Goal: Use online tool/utility: Utilize a website feature to perform a specific function

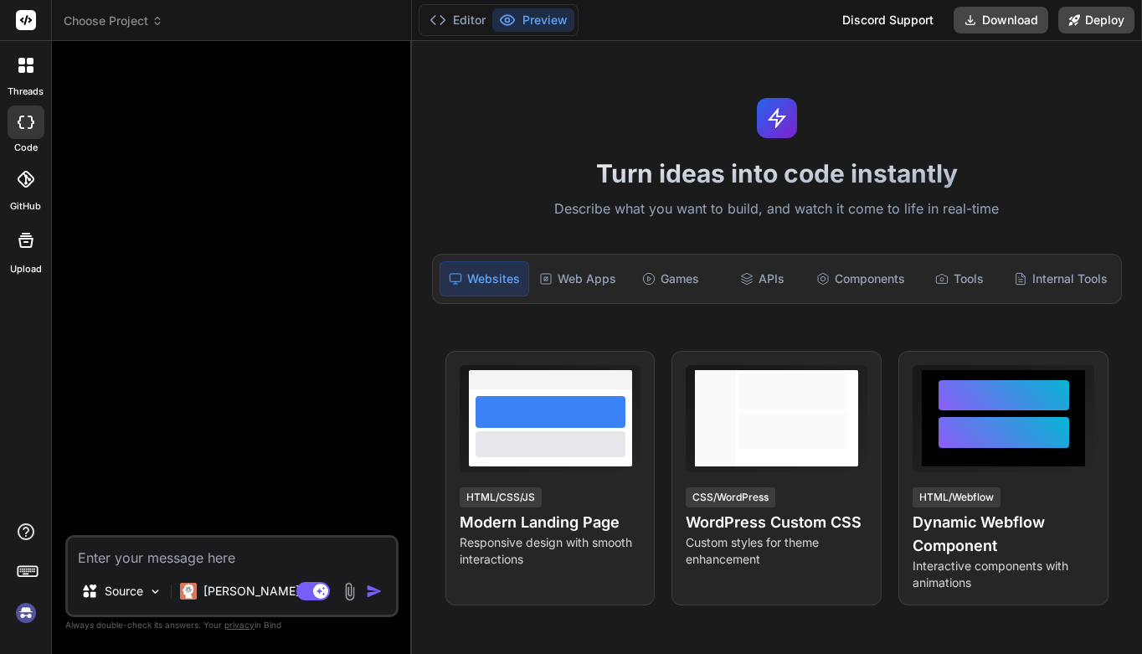
click at [155, 23] on icon at bounding box center [158, 21] width 12 height 12
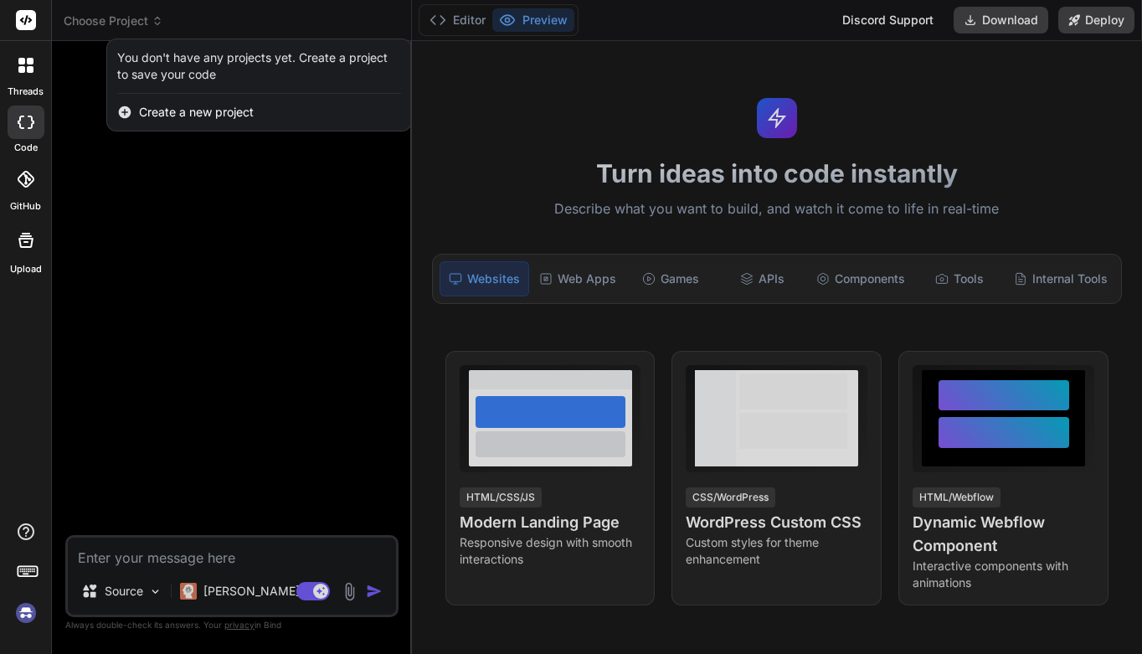
click at [195, 179] on div at bounding box center [571, 327] width 1142 height 654
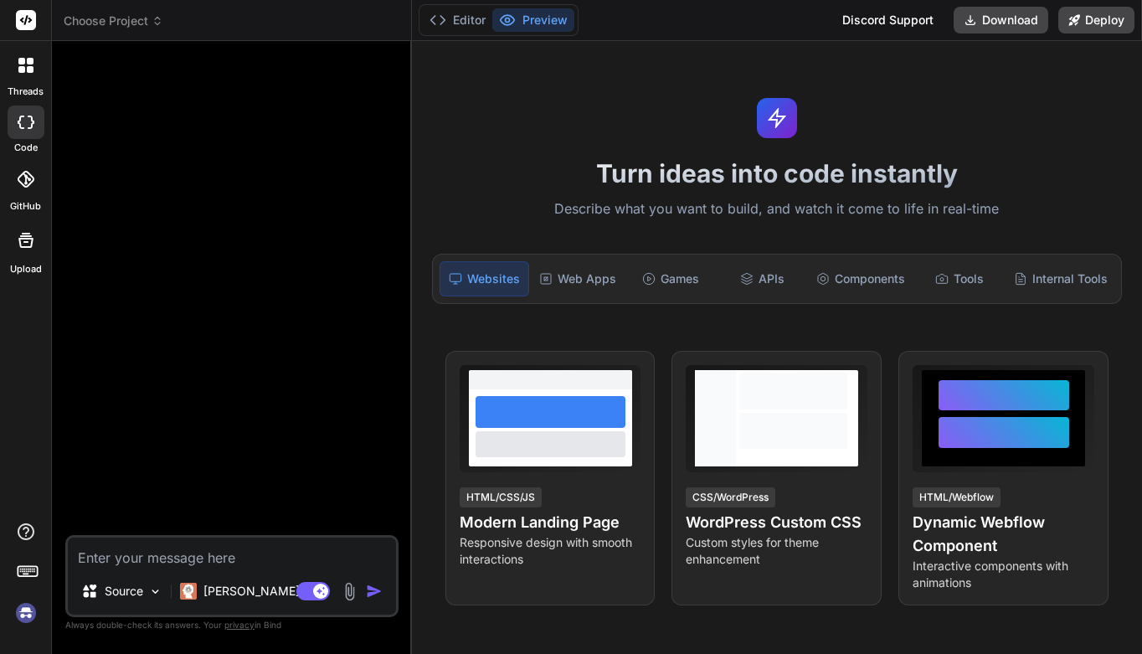
click at [197, 182] on div at bounding box center [234, 294] width 330 height 481
click at [144, 23] on span "Choose Project" at bounding box center [114, 21] width 100 height 17
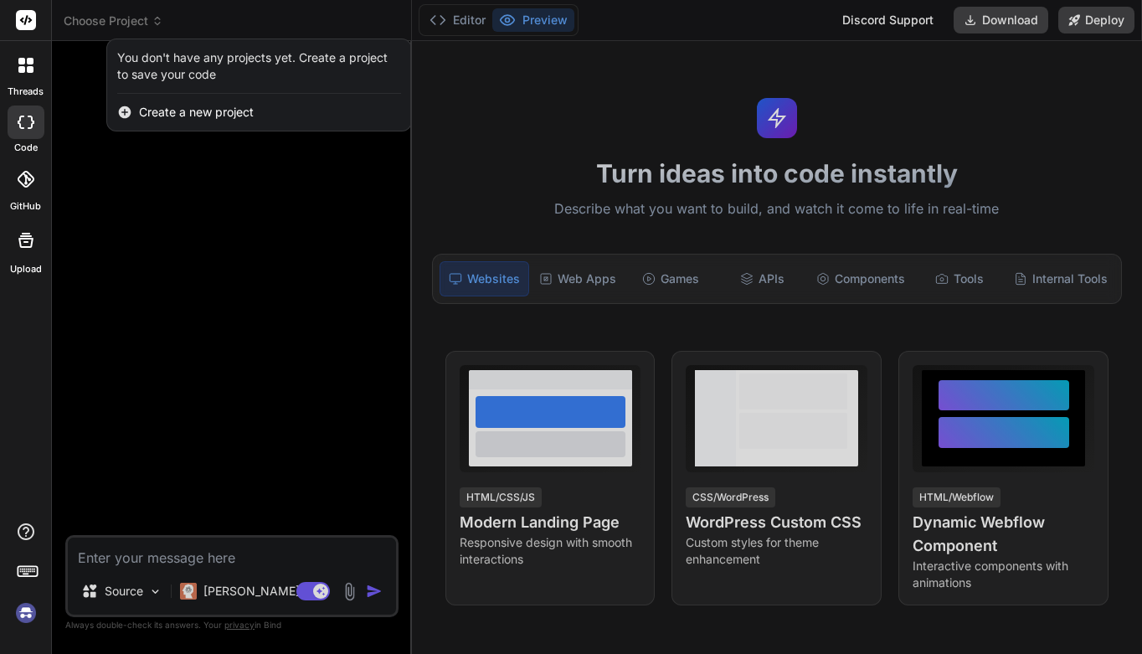
click at [219, 193] on div at bounding box center [571, 327] width 1142 height 654
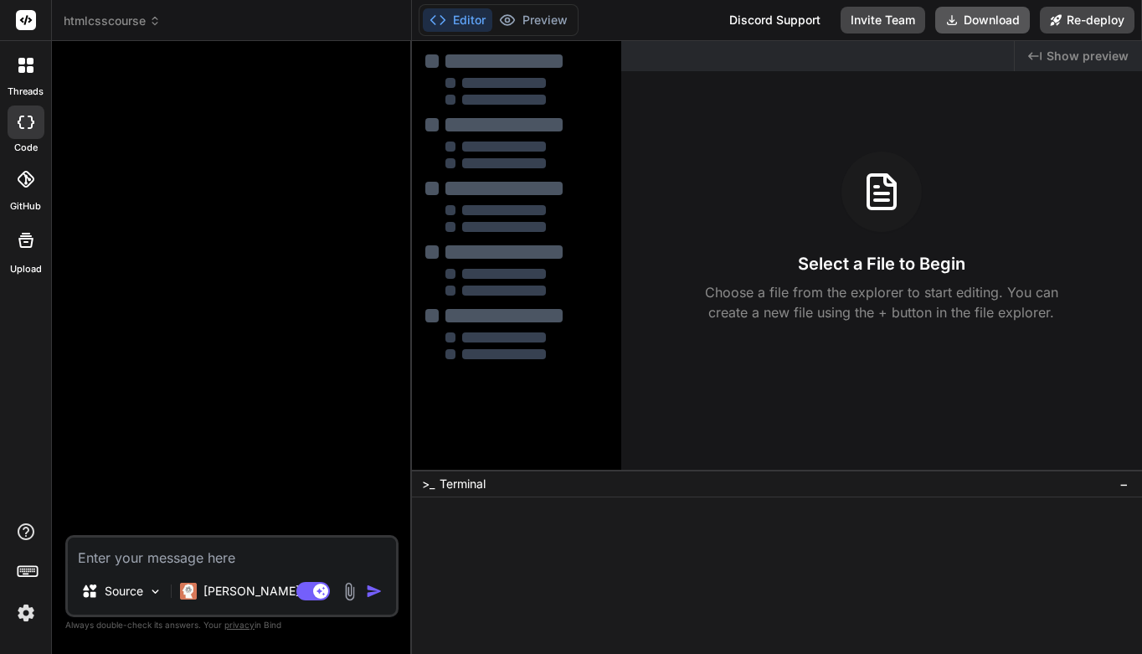
type textarea "x"
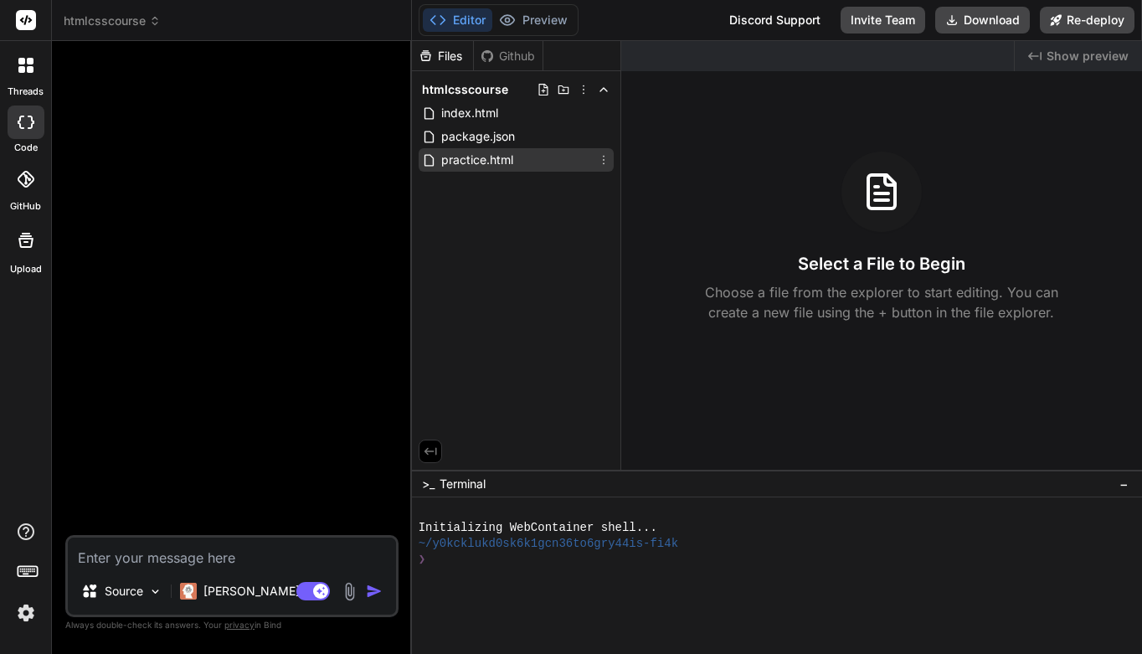
click at [501, 160] on span "practice.html" at bounding box center [477, 160] width 75 height 20
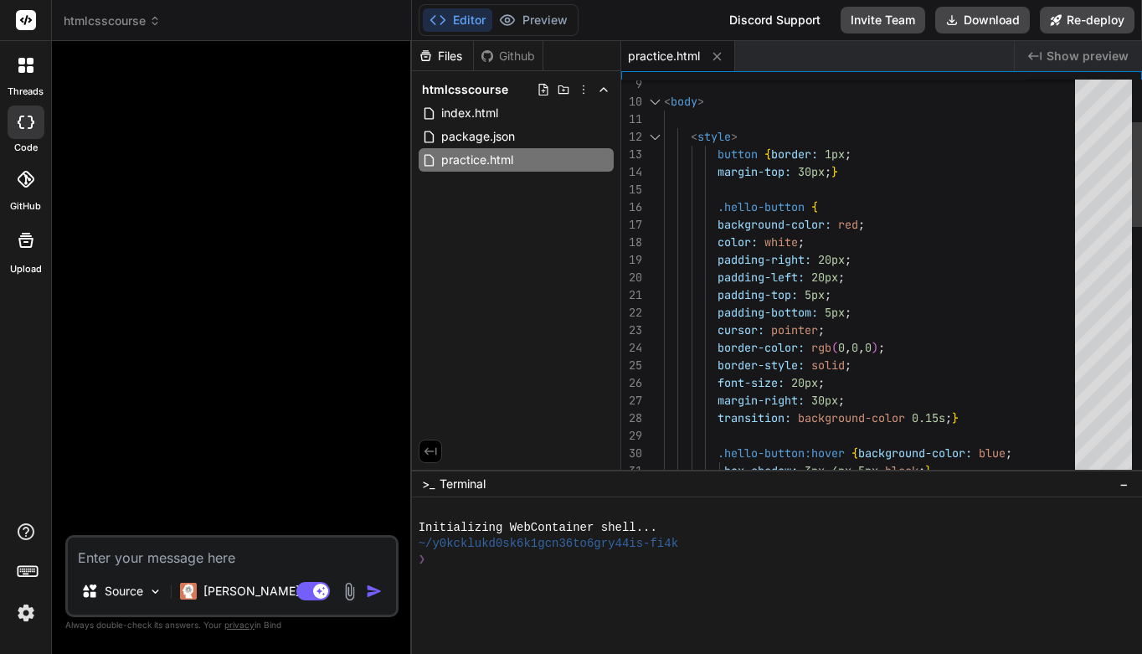
click at [831, 169] on span ";" at bounding box center [828, 171] width 7 height 15
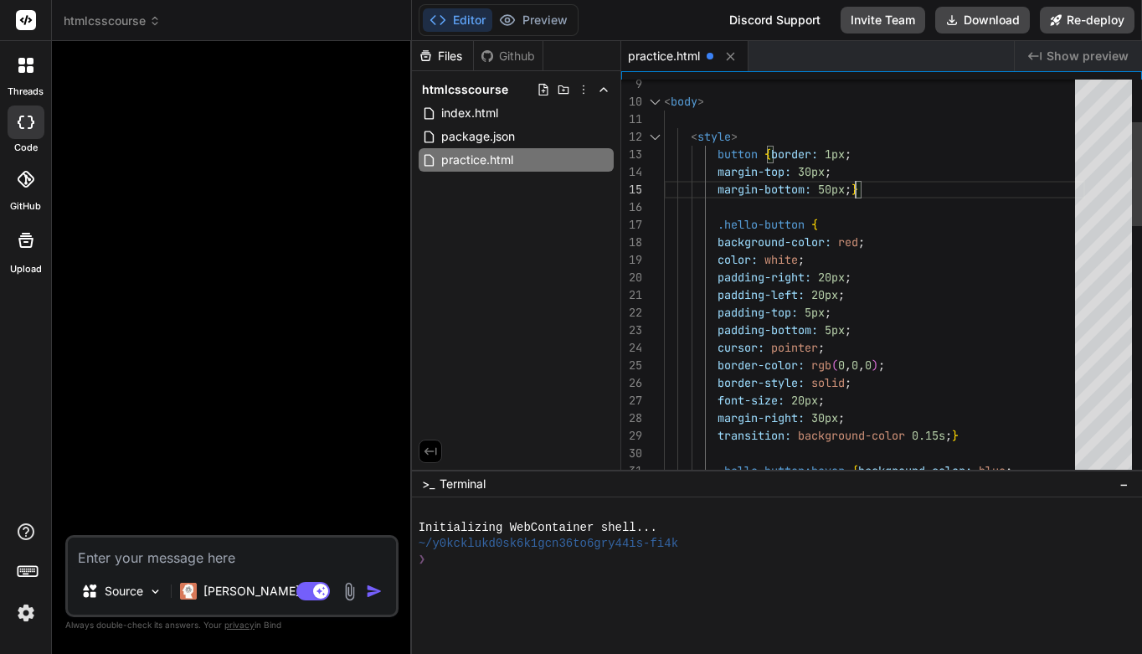
scroll to position [88, 0]
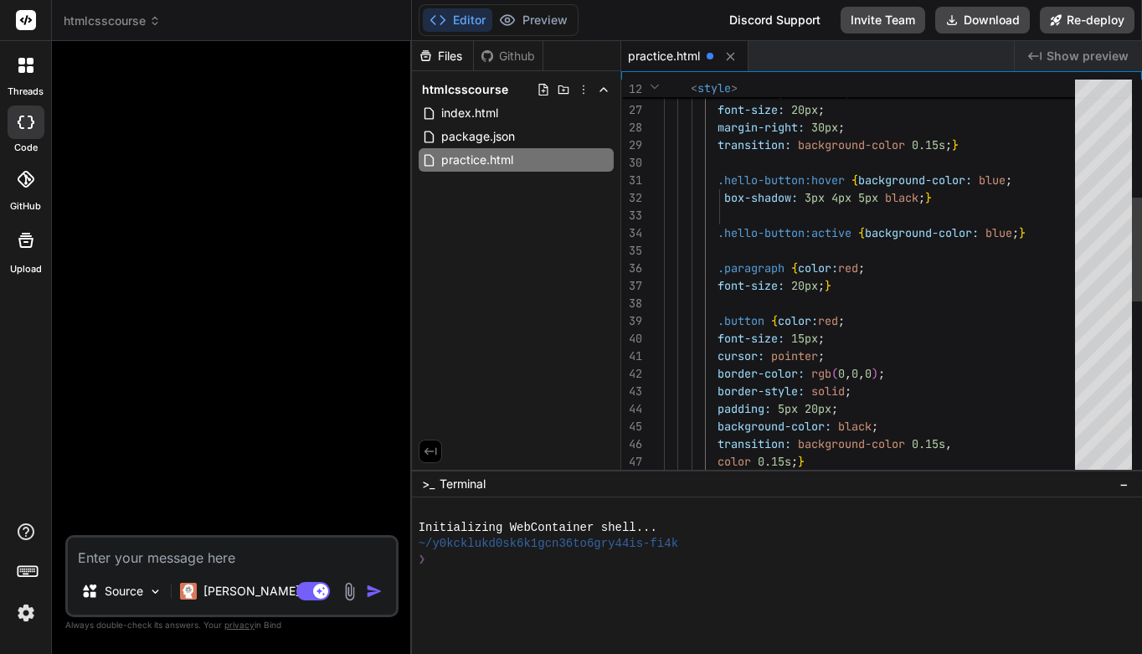
click at [829, 286] on span "}" at bounding box center [828, 285] width 7 height 15
click at [828, 286] on span "}" at bounding box center [828, 285] width 7 height 15
click at [825, 286] on span ";" at bounding box center [821, 285] width 7 height 15
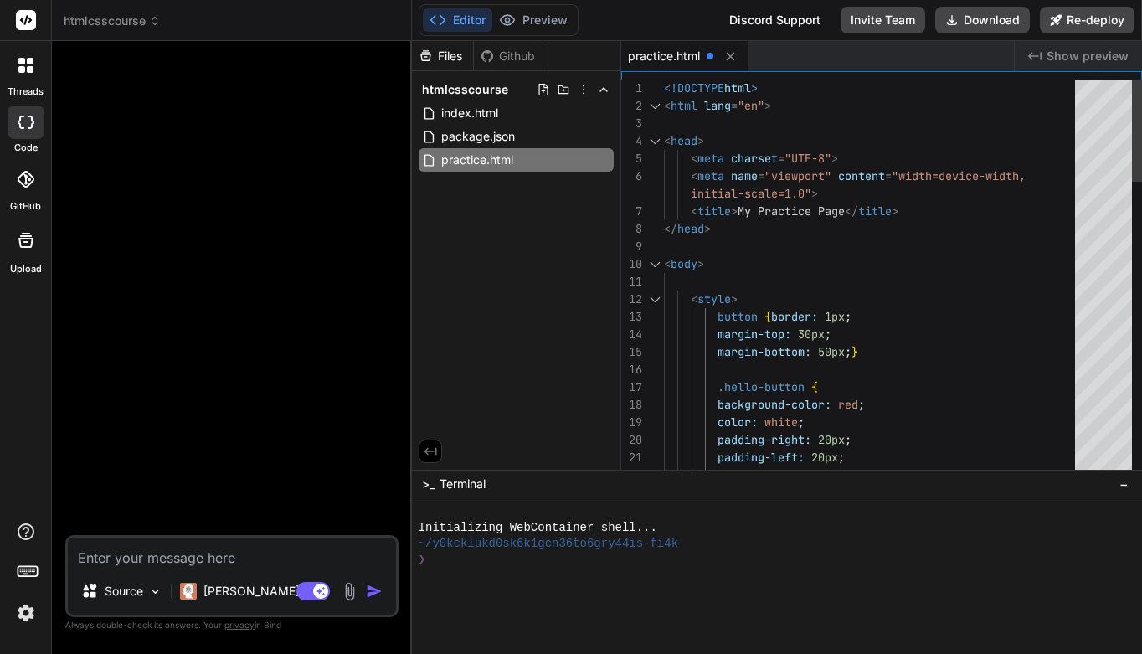
click at [666, 88] on span "<!DOCTYPE" at bounding box center [694, 87] width 60 height 15
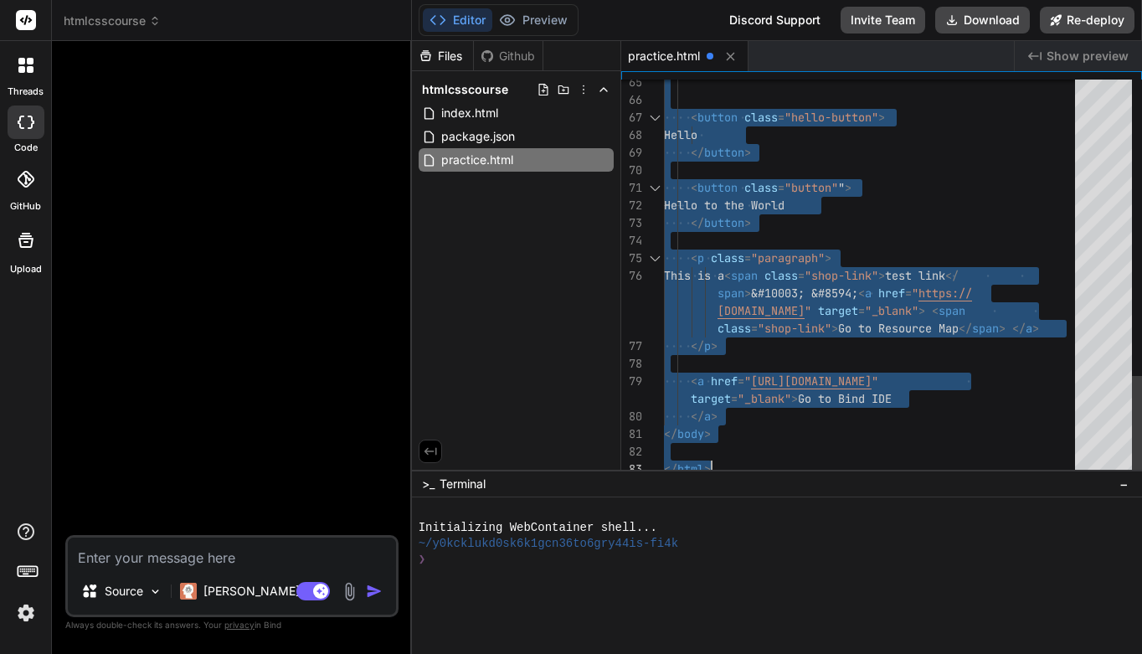
drag, startPoint x: 665, startPoint y: 86, endPoint x: 803, endPoint y: 504, distance: 440.0
click at [928, 185] on div "< button class = "button" " >" at bounding box center [874, 188] width 421 height 18
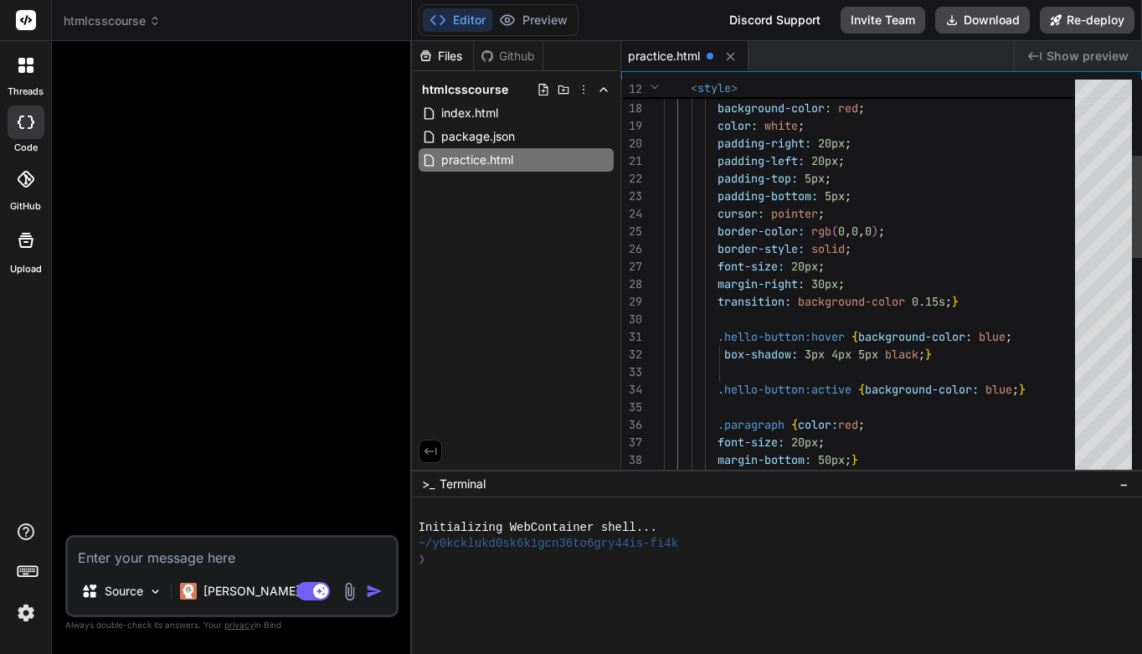
click at [851, 284] on div "margin-right: 30px ;" at bounding box center [874, 284] width 421 height 18
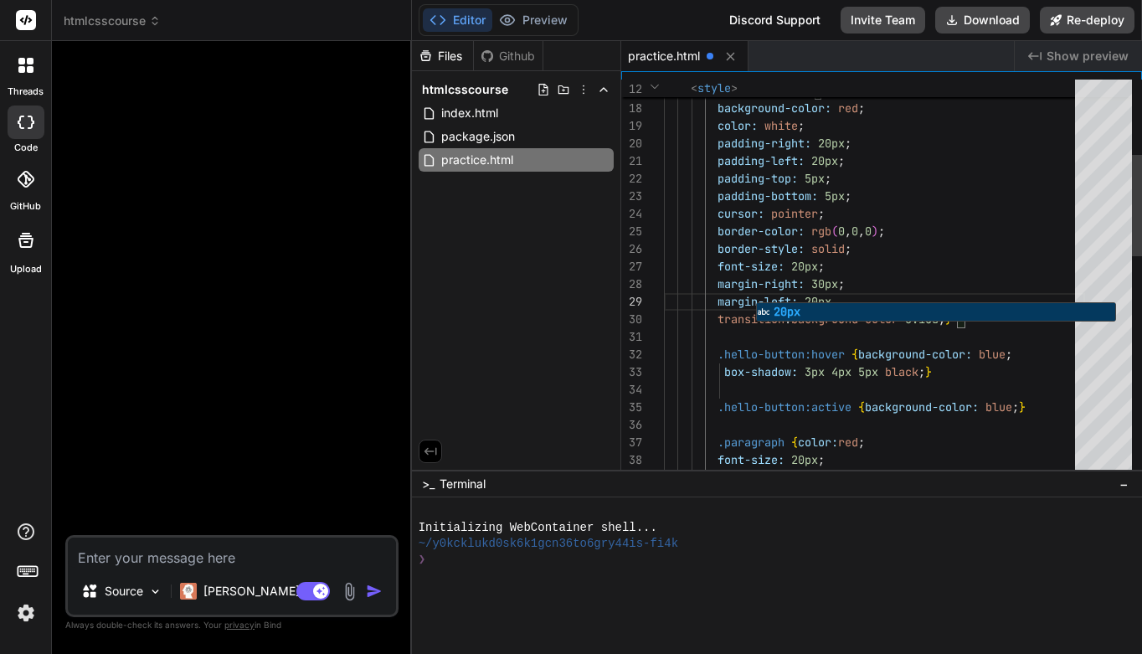
scroll to position [158, 0]
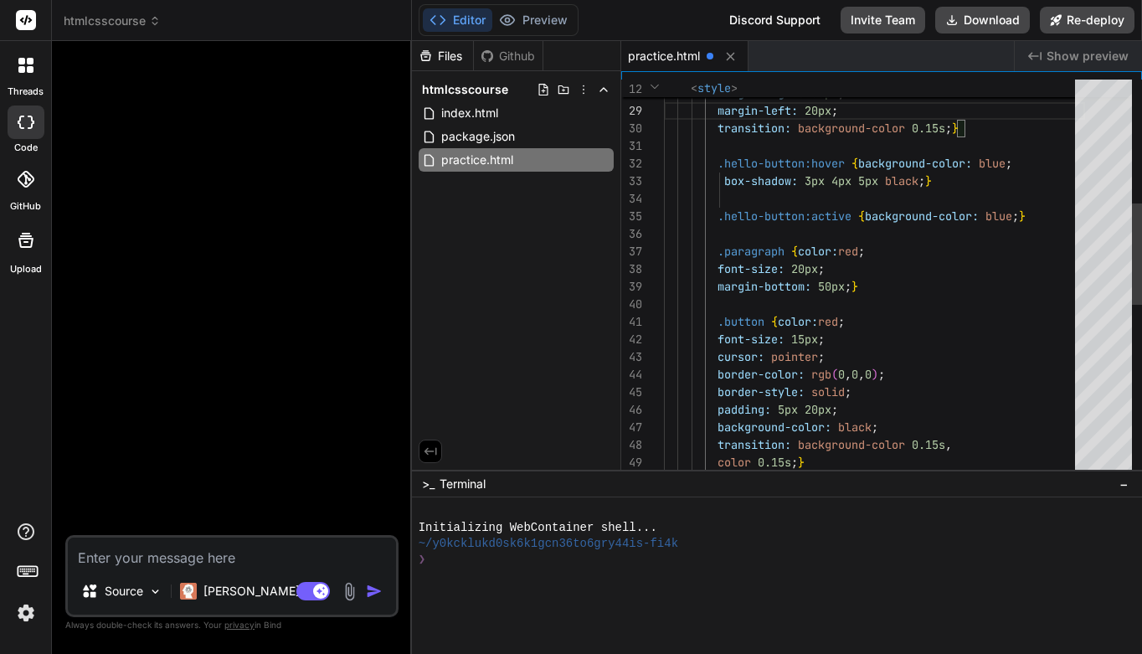
click at [856, 288] on span "}" at bounding box center [854, 286] width 7 height 15
click at [855, 290] on span "}" at bounding box center [854, 286] width 7 height 15
click at [851, 285] on span ";" at bounding box center [848, 286] width 7 height 15
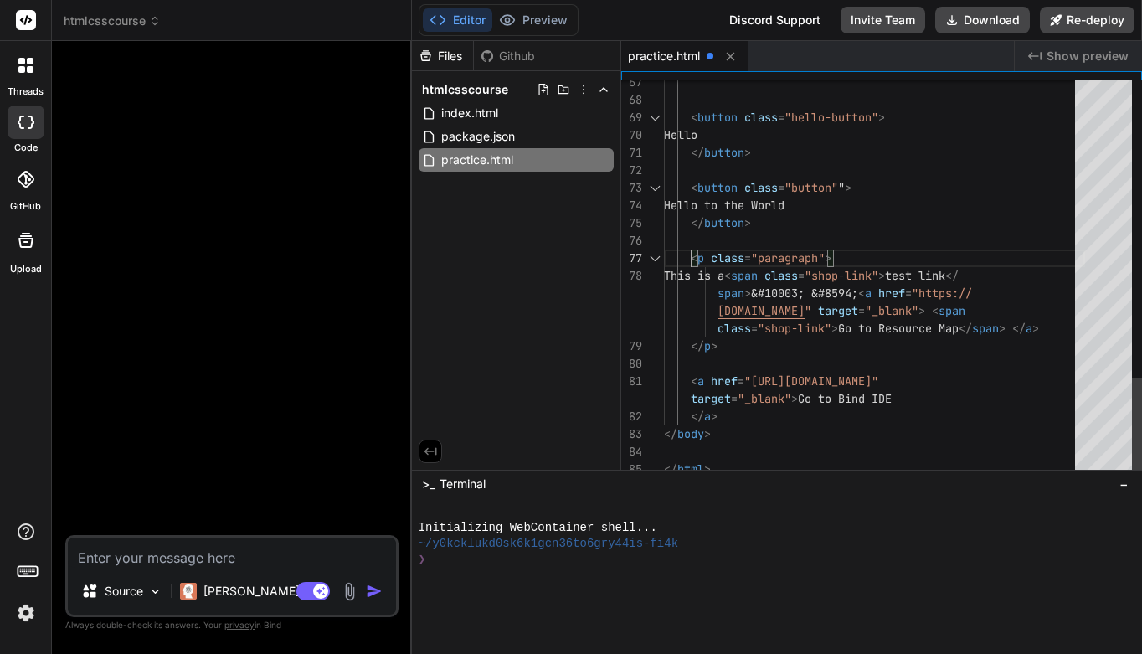
scroll to position [123, 0]
drag, startPoint x: 690, startPoint y: 257, endPoint x: 836, endPoint y: 257, distance: 145.7
click at [836, 257] on div "< p class = "paragraph" >" at bounding box center [874, 258] width 421 height 18
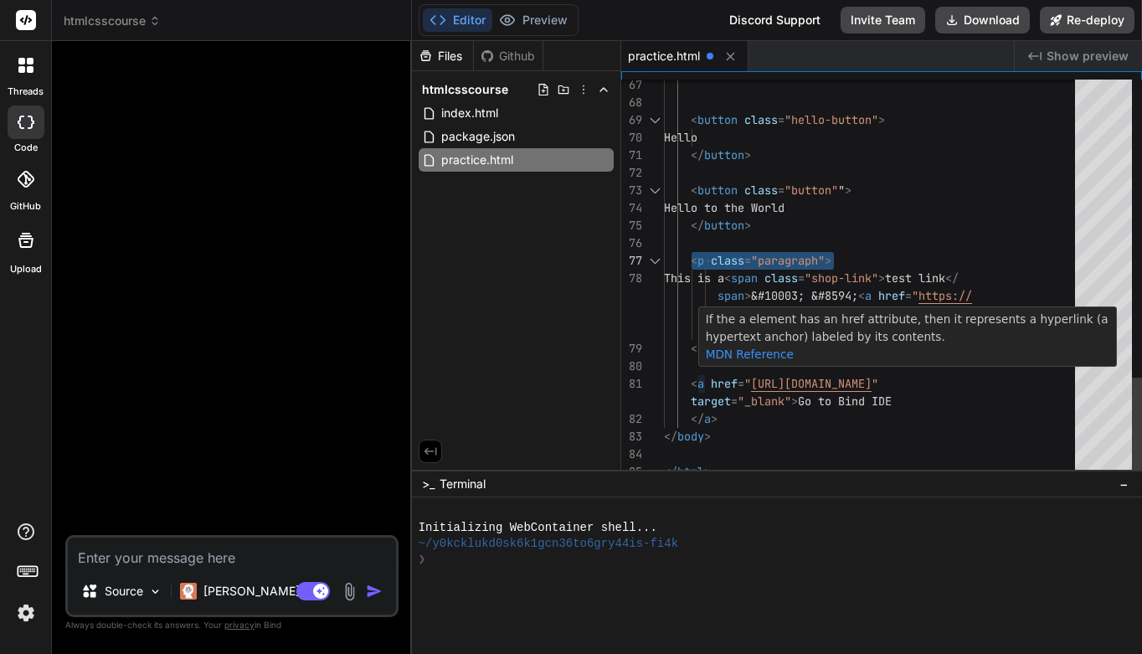
click at [691, 370] on div at bounding box center [874, 366] width 421 height 18
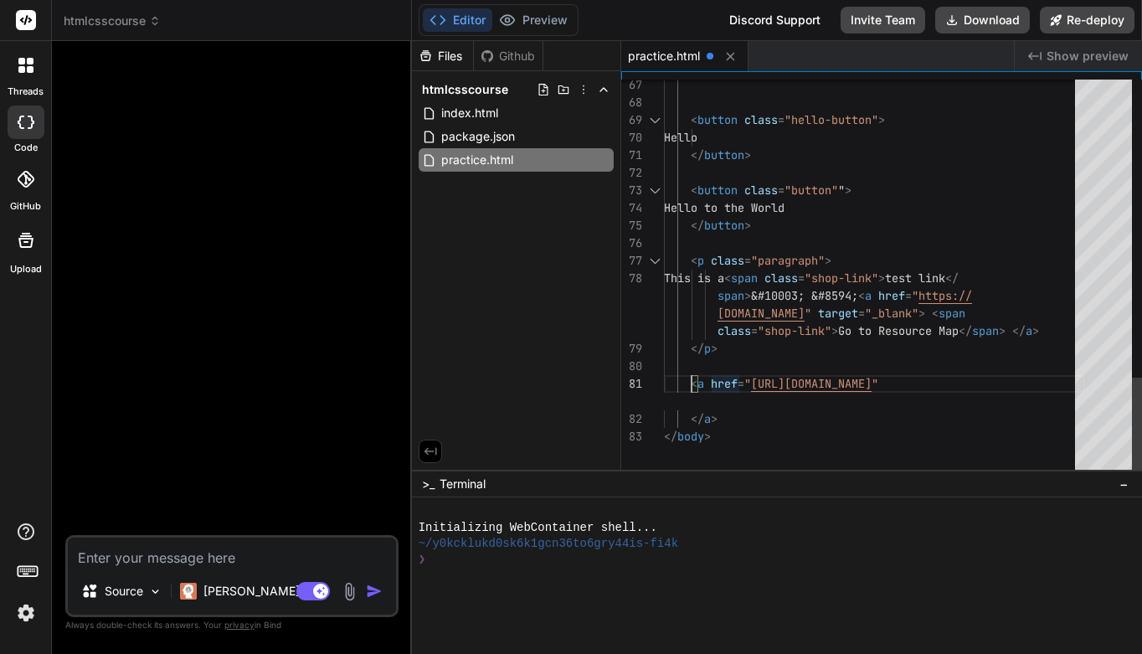
scroll to position [88, 0]
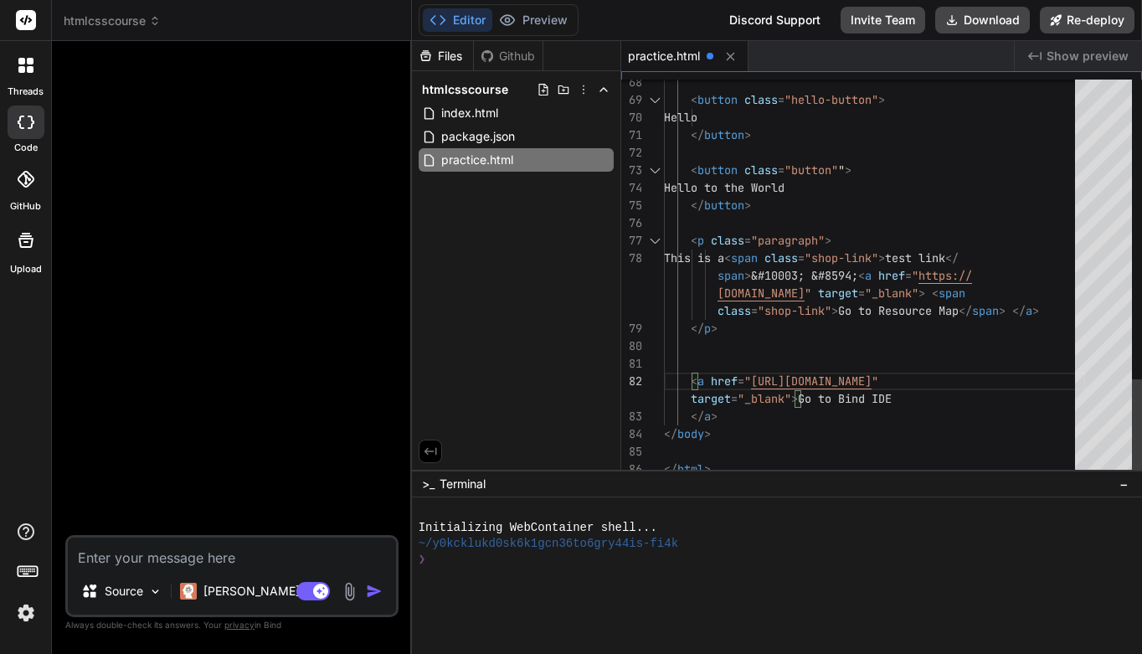
click at [693, 363] on div at bounding box center [874, 364] width 421 height 18
click at [692, 381] on span "<" at bounding box center [694, 380] width 7 height 15
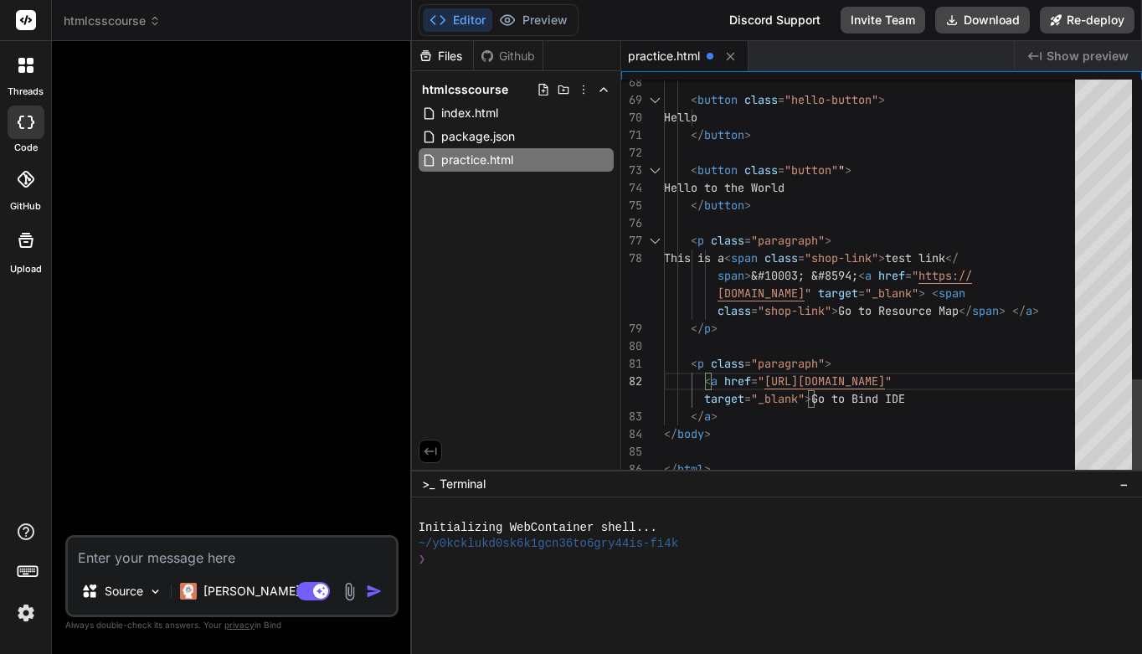
scroll to position [123, 0]
click at [754, 417] on div "</ a >" at bounding box center [874, 417] width 421 height 18
click at [742, 417] on div "</ a >" at bounding box center [874, 417] width 421 height 18
click at [733, 419] on div "</ a >" at bounding box center [874, 417] width 421 height 18
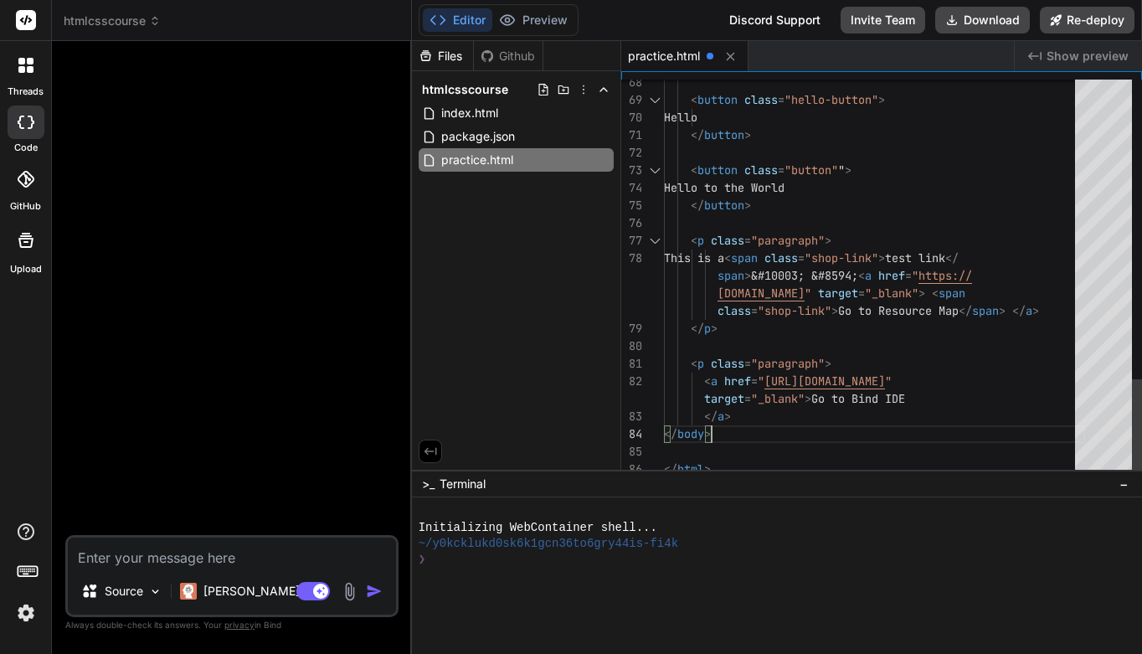
click at [730, 419] on span ">" at bounding box center [727, 416] width 7 height 15
click at [733, 415] on div "</ a >" at bounding box center [874, 417] width 421 height 18
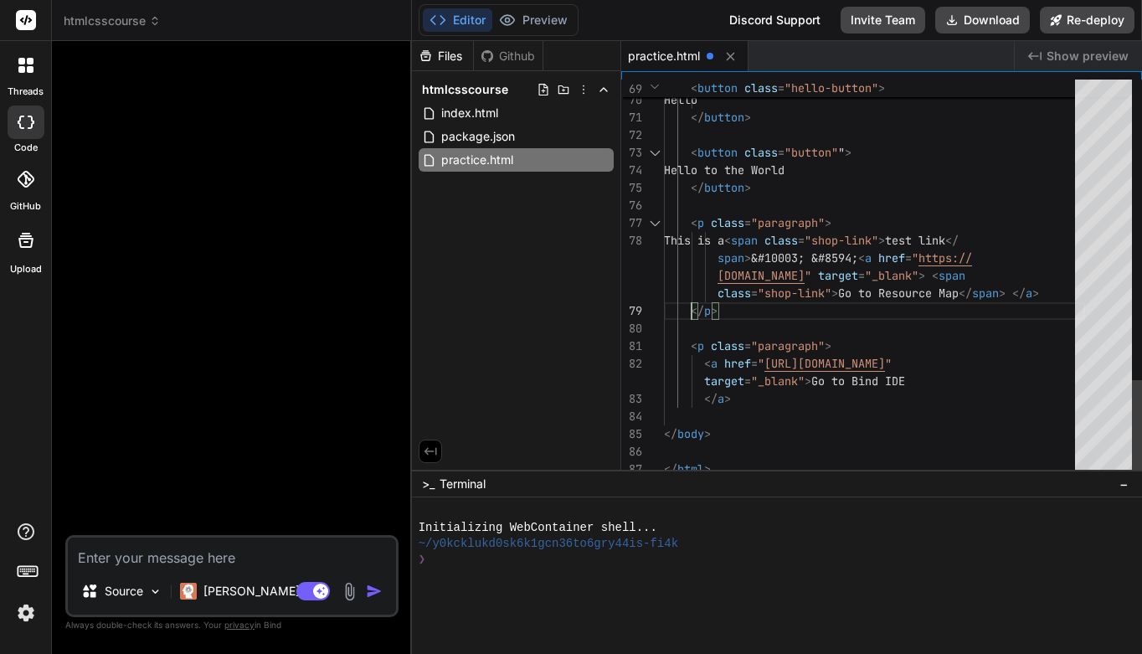
scroll to position [35, 0]
drag, startPoint x: 692, startPoint y: 308, endPoint x: 719, endPoint y: 308, distance: 27.6
click at [719, 308] on div "</ p >" at bounding box center [874, 311] width 421 height 18
click at [692, 413] on div at bounding box center [874, 417] width 421 height 18
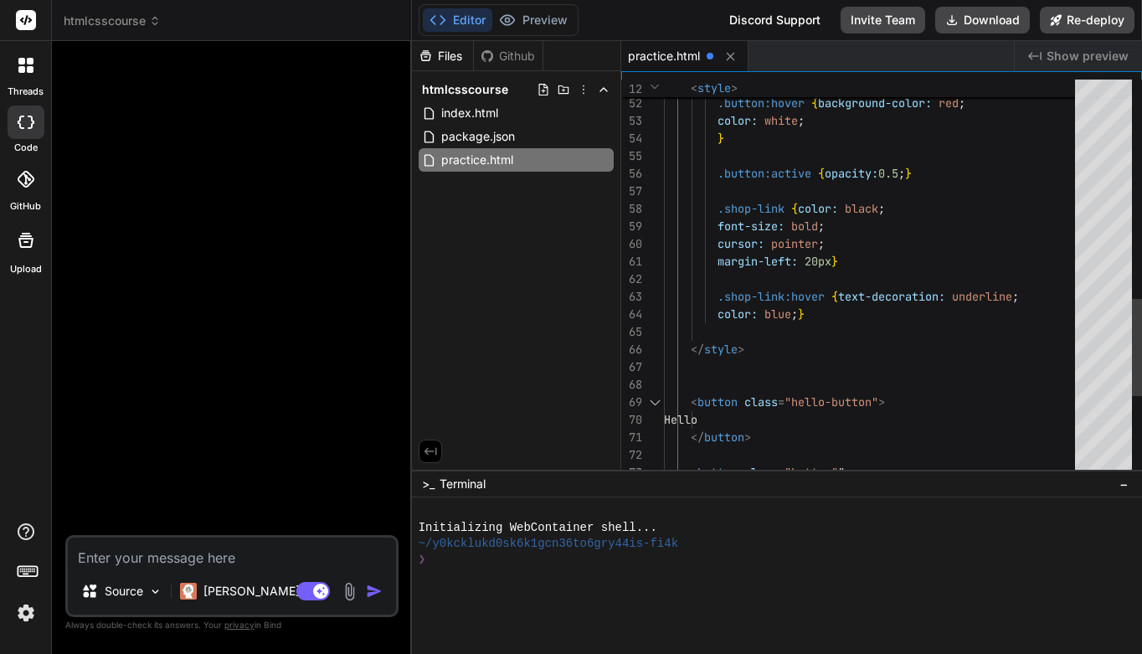
click at [834, 318] on div "color: blue ; }" at bounding box center [874, 315] width 421 height 18
click at [819, 312] on div "color: blue ; }" at bounding box center [874, 315] width 421 height 18
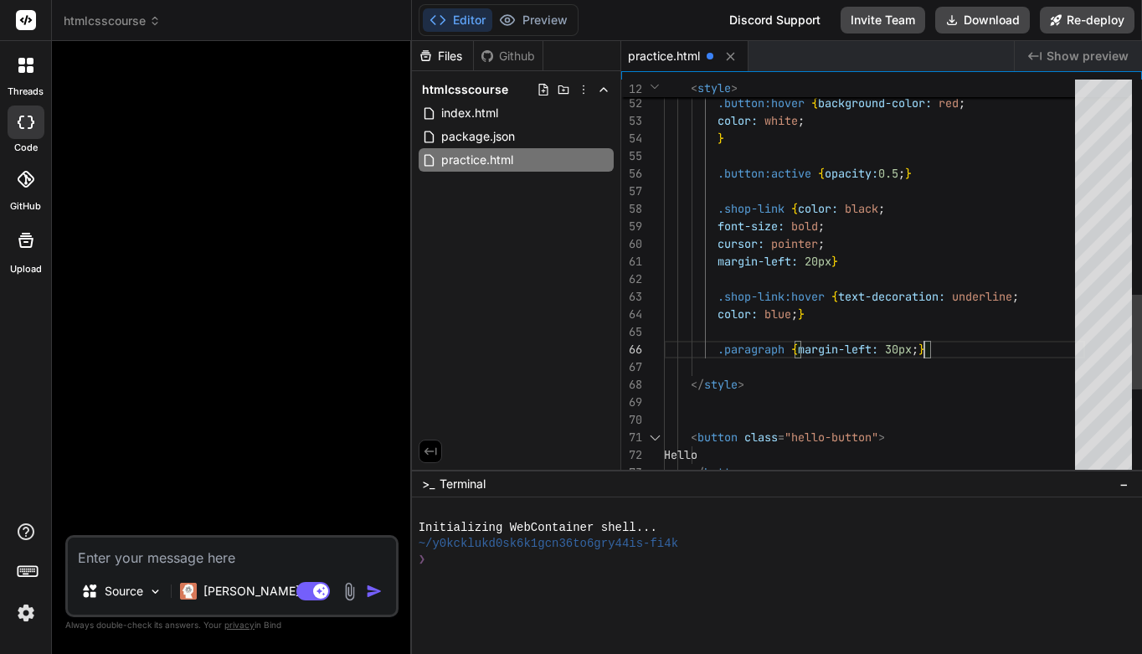
scroll to position [105, 0]
click at [914, 409] on div at bounding box center [874, 402] width 421 height 18
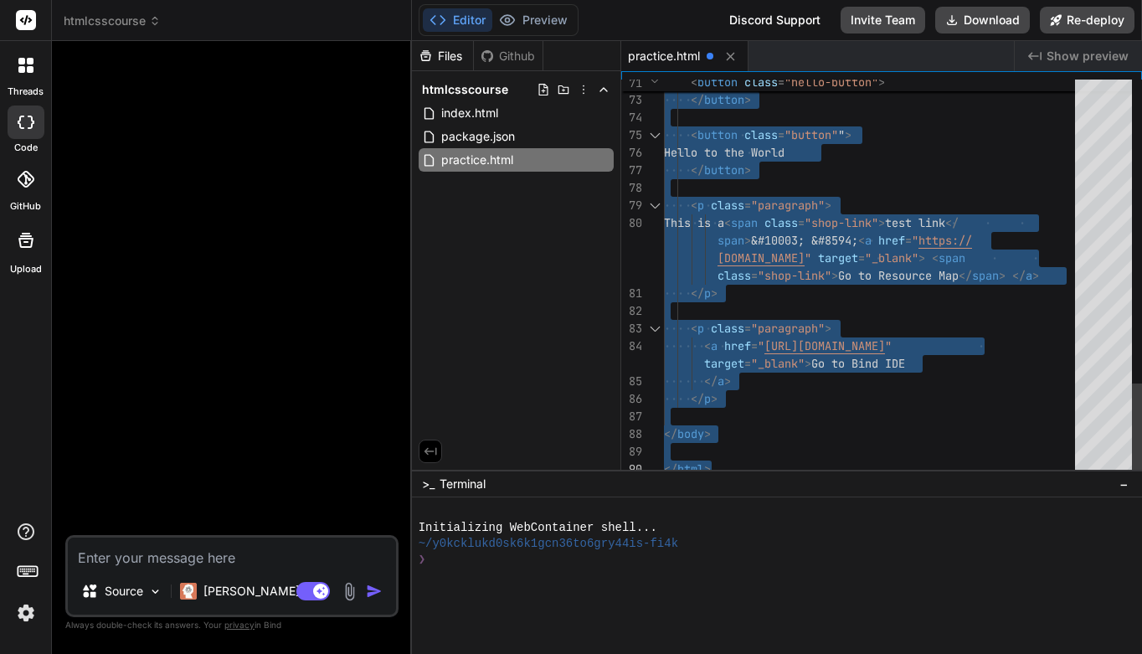
drag, startPoint x: 664, startPoint y: 89, endPoint x: 839, endPoint y: 597, distance: 537.5
type textarea "<button class="hello-button"> Hello </button> <button class="button""> Hello to…"
click at [980, 136] on div "< button class = "button" " >" at bounding box center [874, 135] width 421 height 18
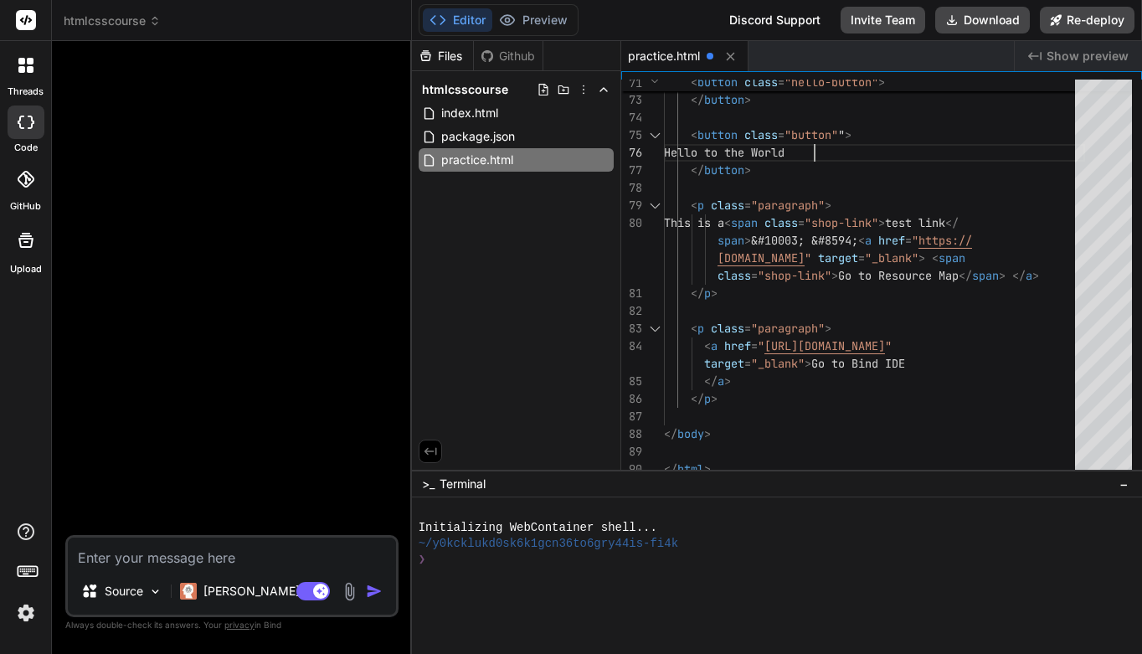
scroll to position [105, 0]
